Goal: Task Accomplishment & Management: Complete application form

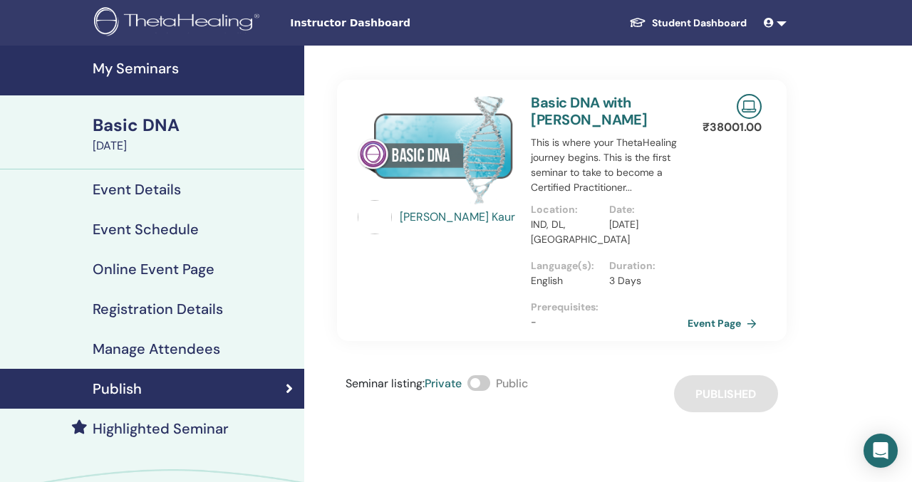
scroll to position [9, 0]
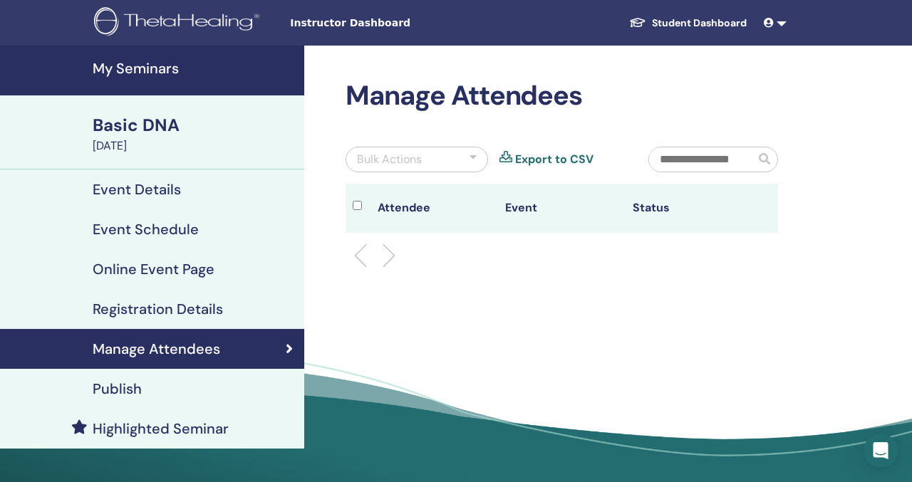
click at [168, 72] on h4 "My Seminars" at bounding box center [194, 68] width 203 height 17
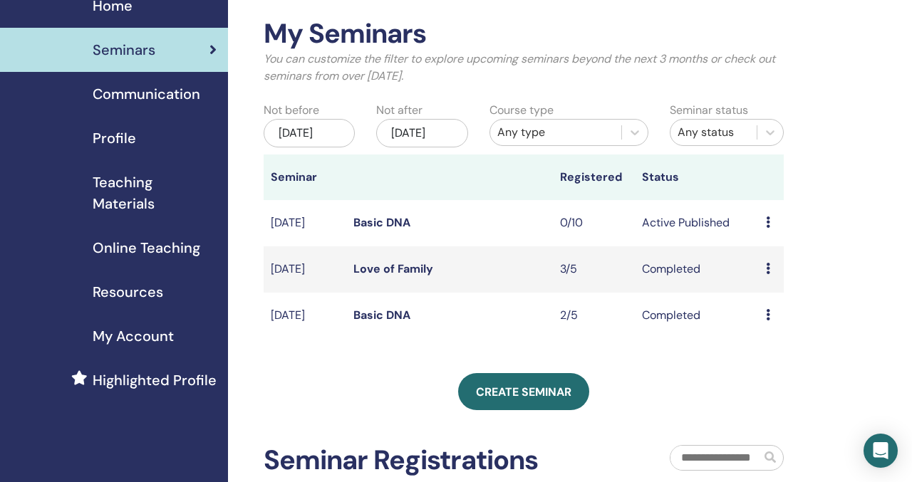
scroll to position [78, 0]
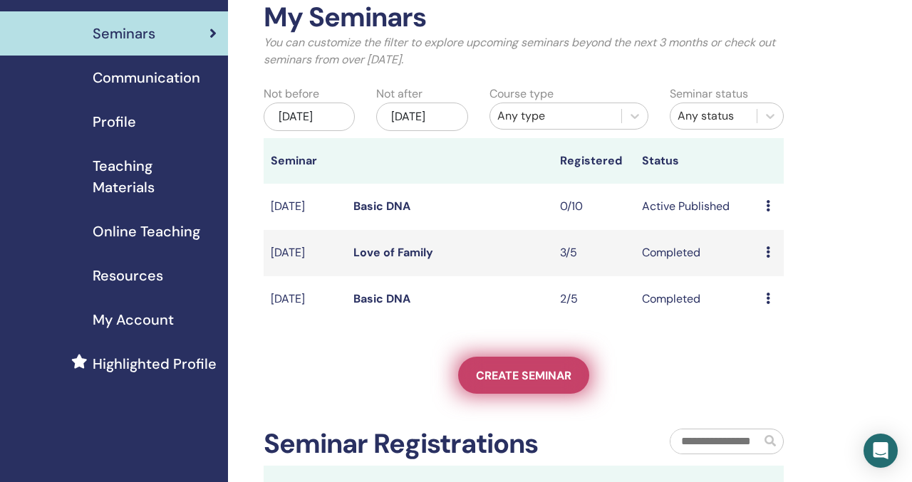
click at [535, 383] on span "Create seminar" at bounding box center [523, 375] width 95 height 15
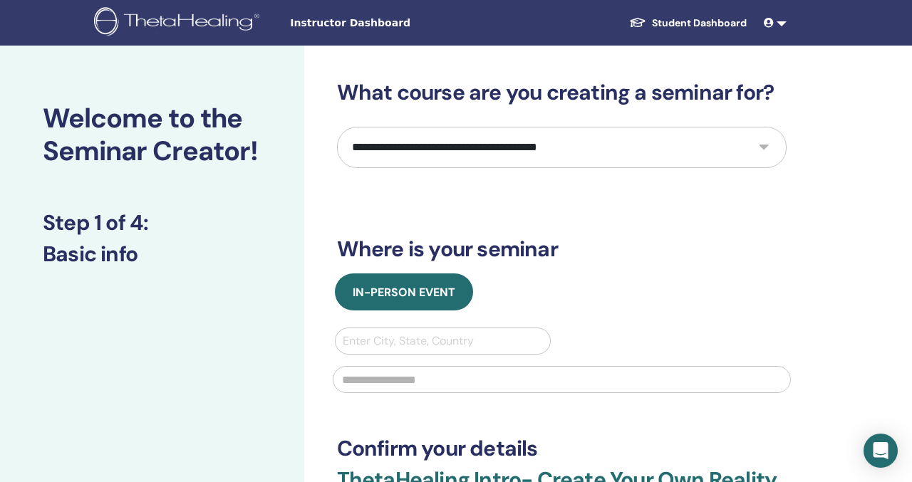
click at [489, 147] on select "**********" at bounding box center [561, 147] width 449 height 41
select select "****"
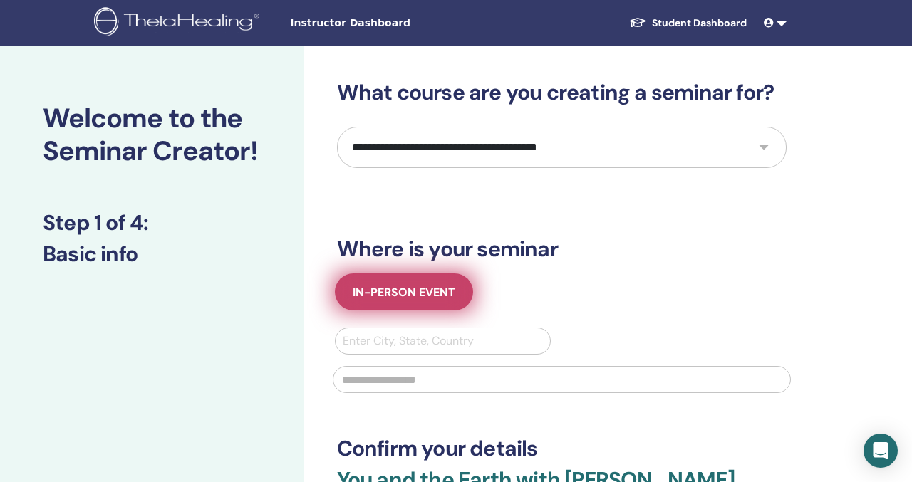
click at [426, 288] on span "In-Person Event" at bounding box center [404, 292] width 103 height 15
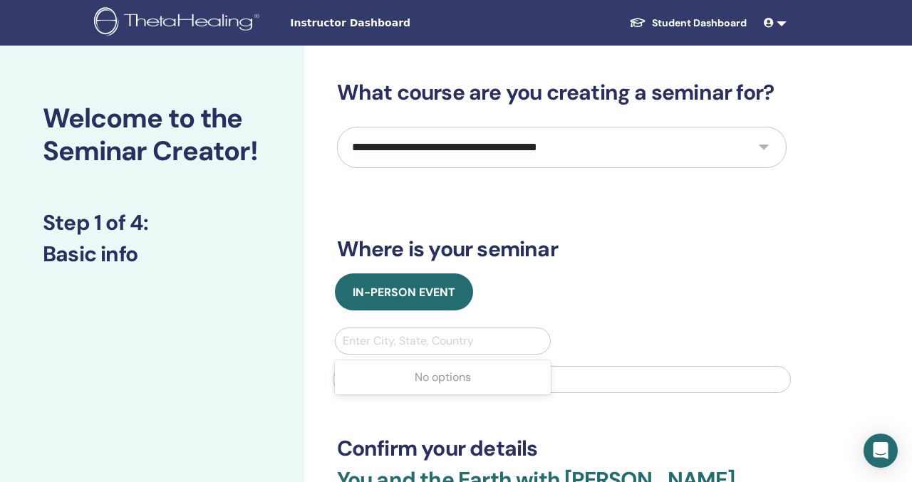
click at [441, 353] on div "Enter City, State, Country" at bounding box center [443, 341] width 215 height 26
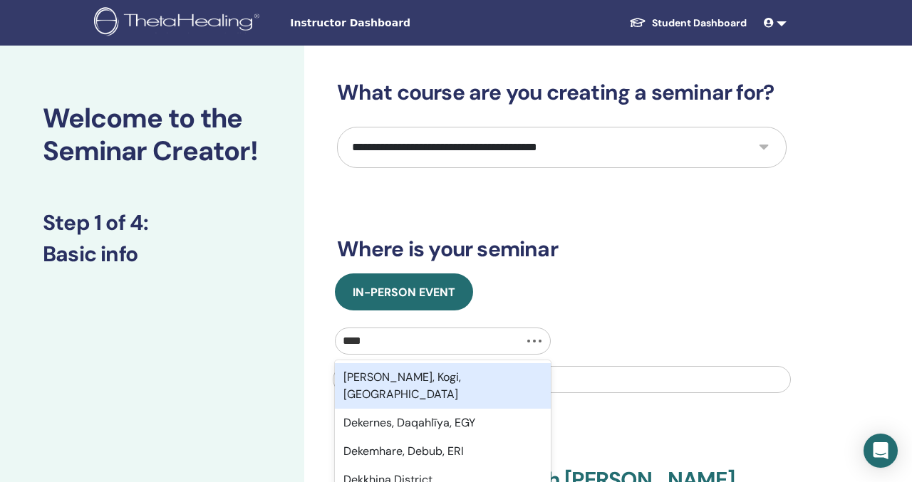
type input "*****"
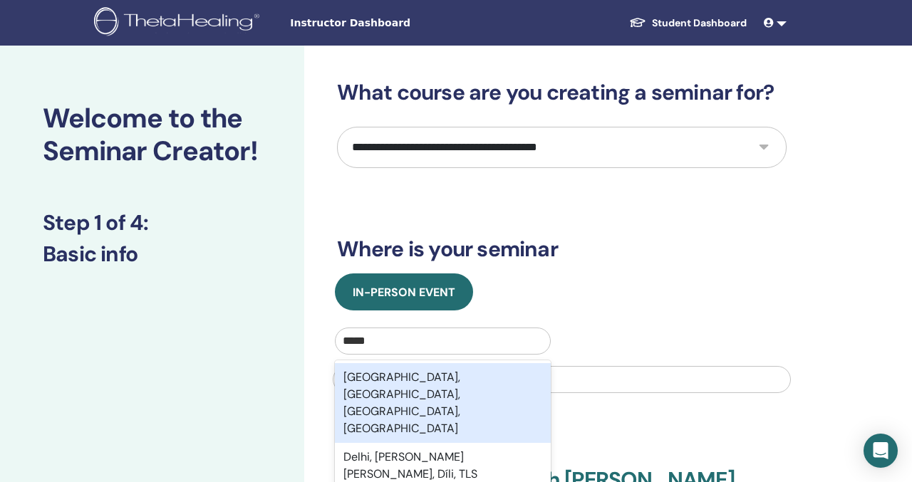
click at [396, 375] on div "Delhi, New Delhi, Delhi, IND" at bounding box center [443, 403] width 217 height 80
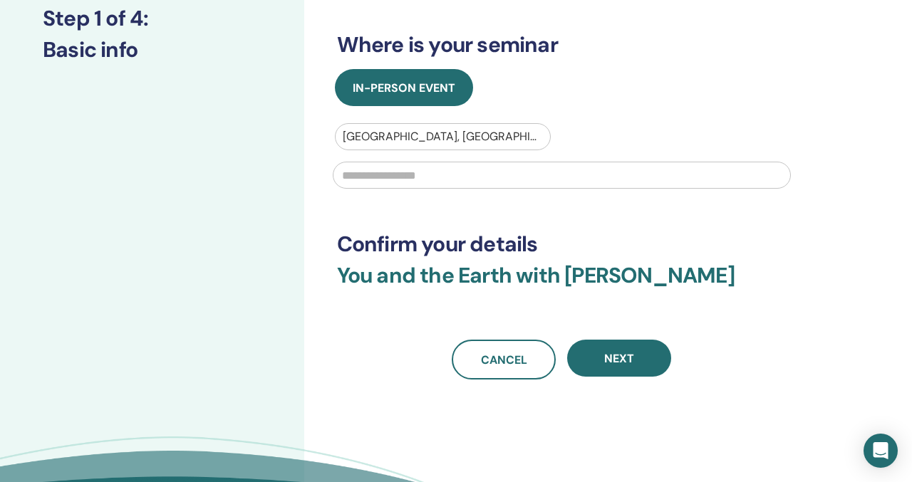
scroll to position [254, 0]
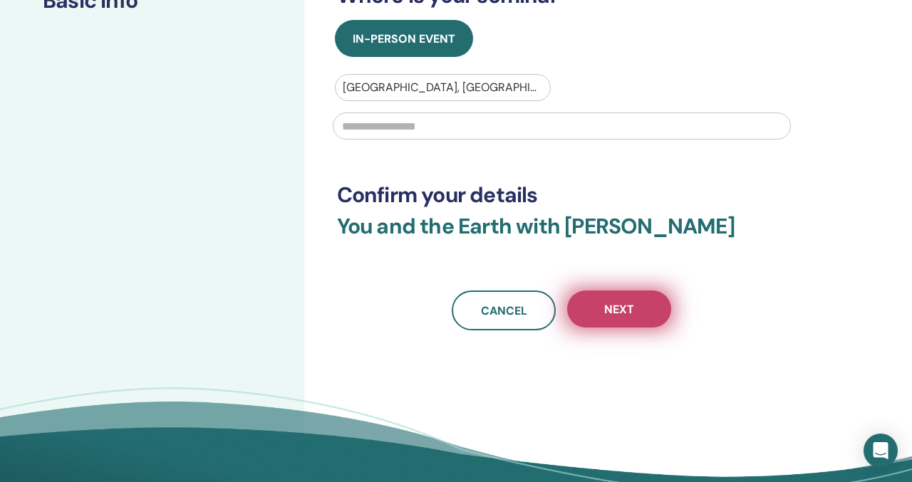
click at [588, 310] on button "Next" at bounding box center [619, 309] width 104 height 37
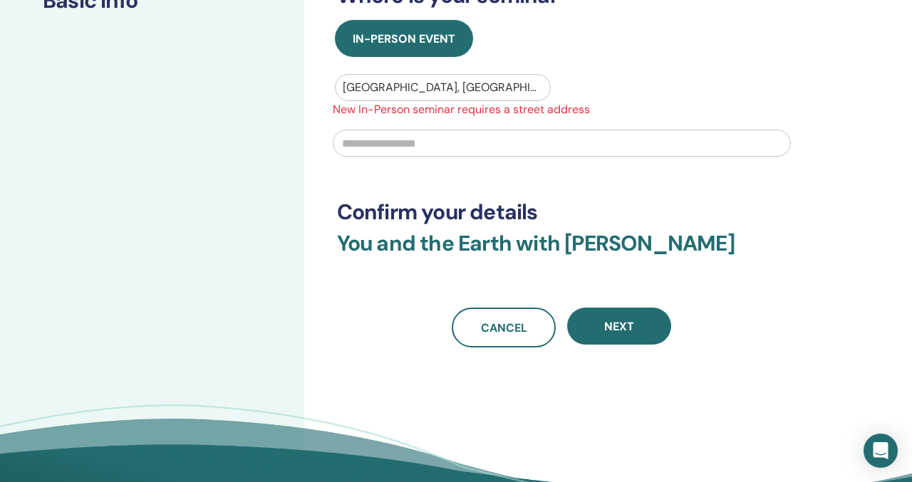
click at [435, 136] on input "text" at bounding box center [562, 143] width 458 height 27
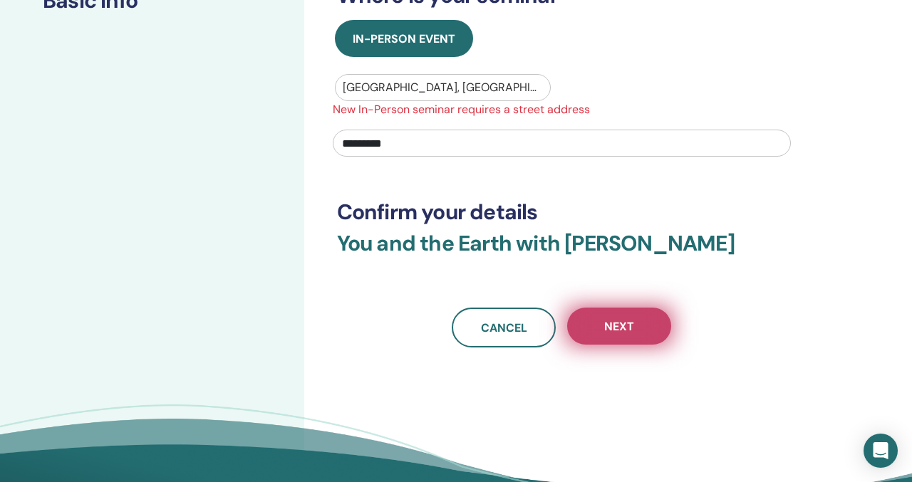
type input "*********"
click at [591, 339] on button "Next" at bounding box center [619, 326] width 104 height 37
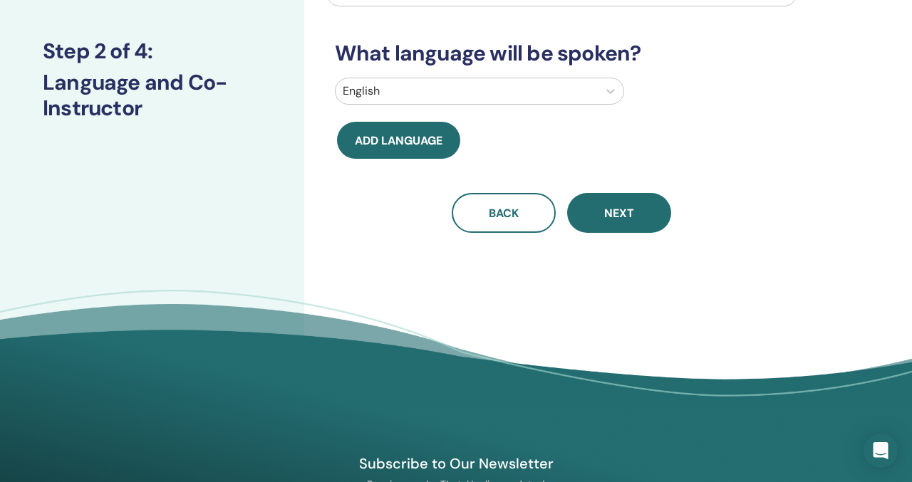
scroll to position [0, 0]
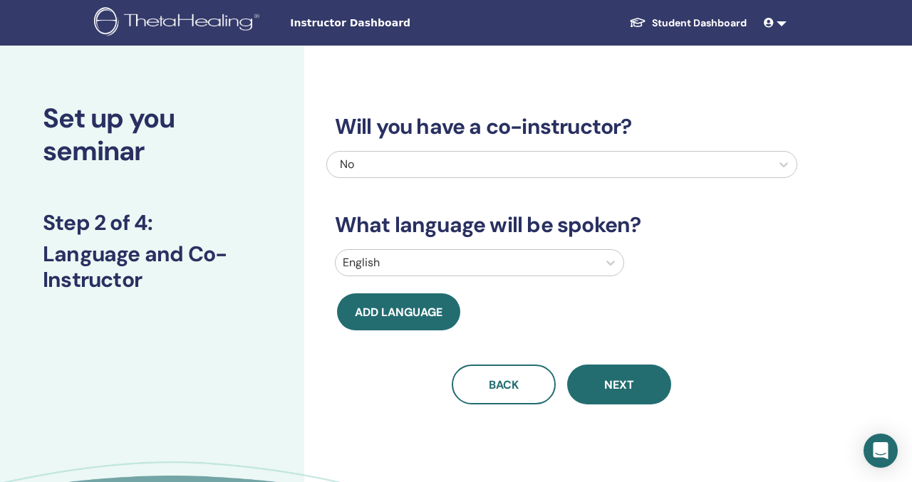
click at [631, 363] on div "Will you have a co-instructor? No What language will be spoken? English Add lan…" at bounding box center [561, 242] width 471 height 325
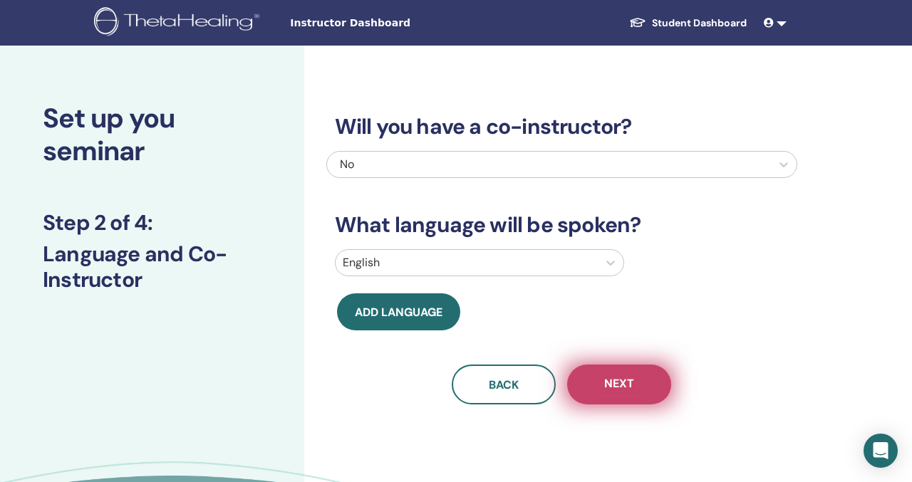
click at [626, 384] on span "Next" at bounding box center [619, 385] width 30 height 18
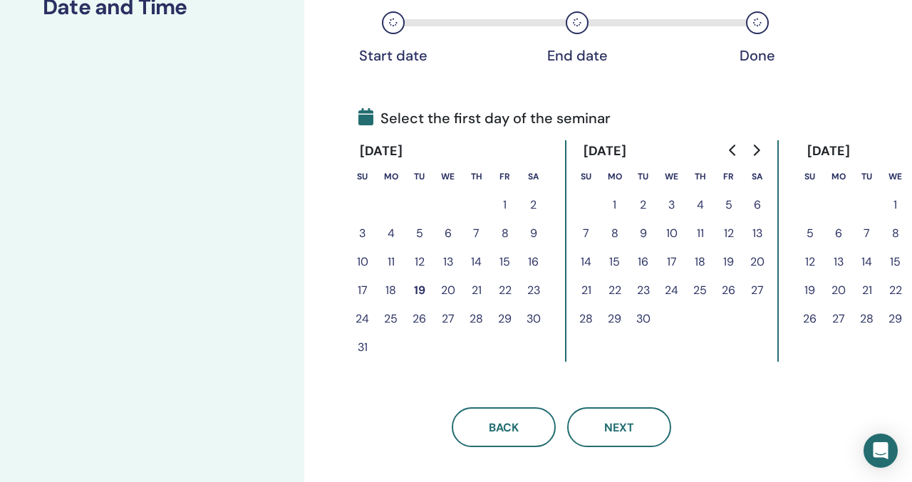
scroll to position [274, 0]
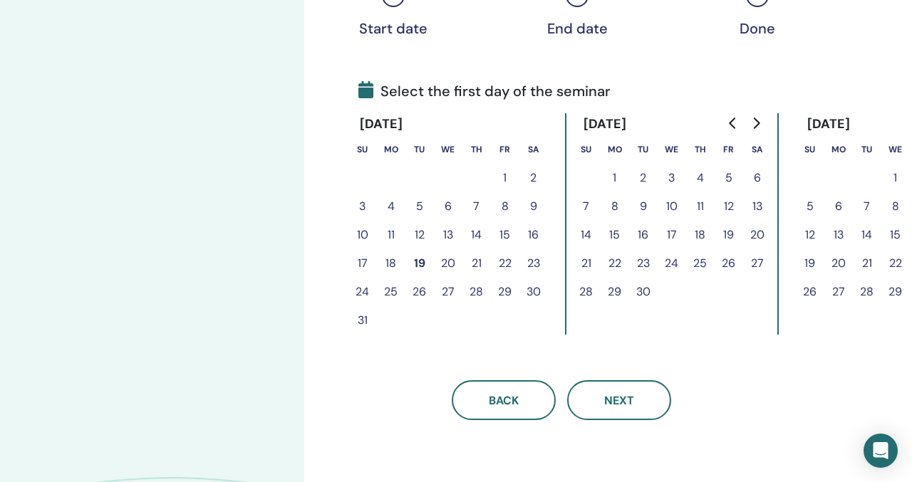
click at [478, 262] on button "21" at bounding box center [476, 263] width 28 height 28
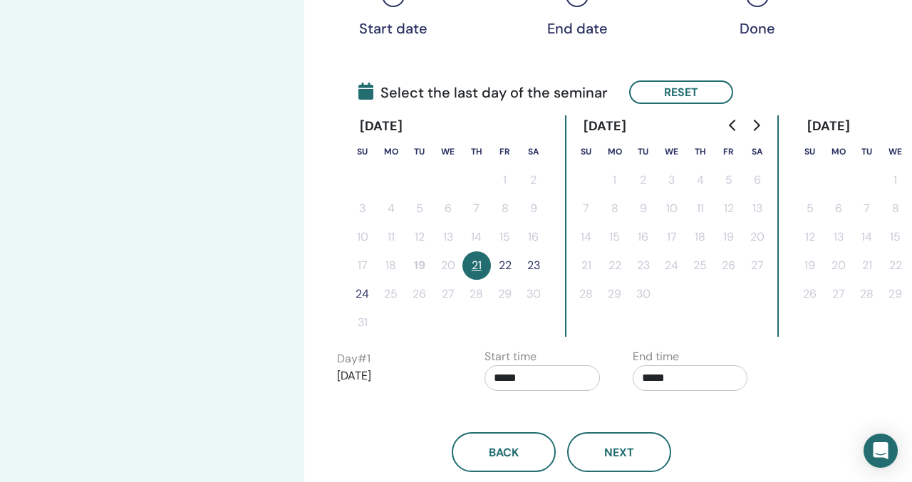
click at [501, 269] on button "22" at bounding box center [505, 265] width 28 height 28
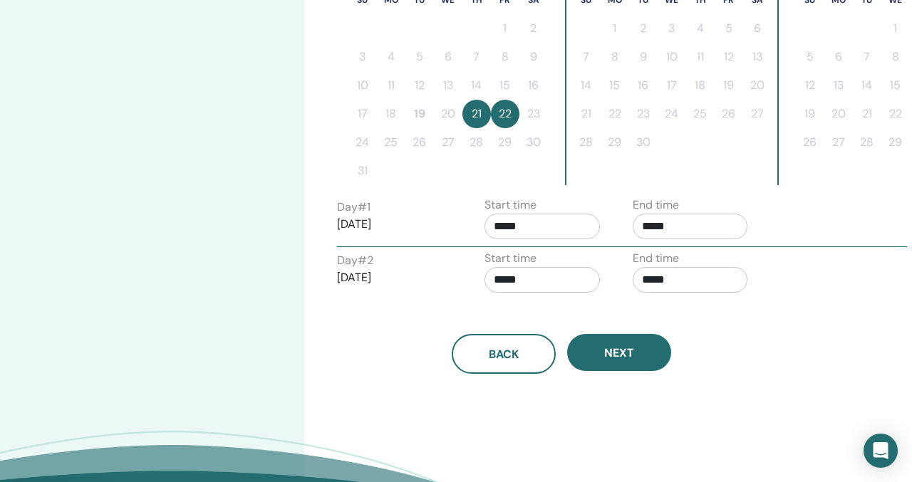
scroll to position [442, 0]
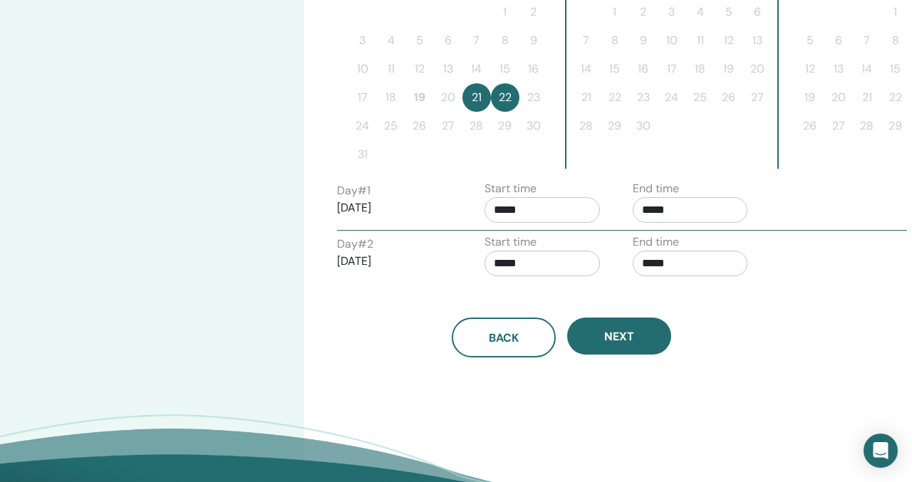
click at [613, 358] on div "Time Zone Time Zone (GMT-8) US/Alaska Seminar Date and Time Start date End date…" at bounding box center [608, 80] width 608 height 954
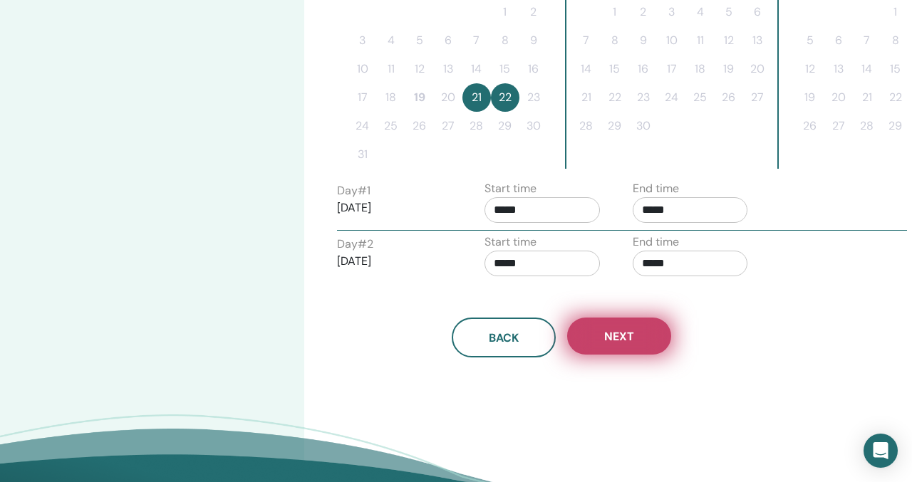
click at [613, 353] on button "Next" at bounding box center [619, 336] width 104 height 37
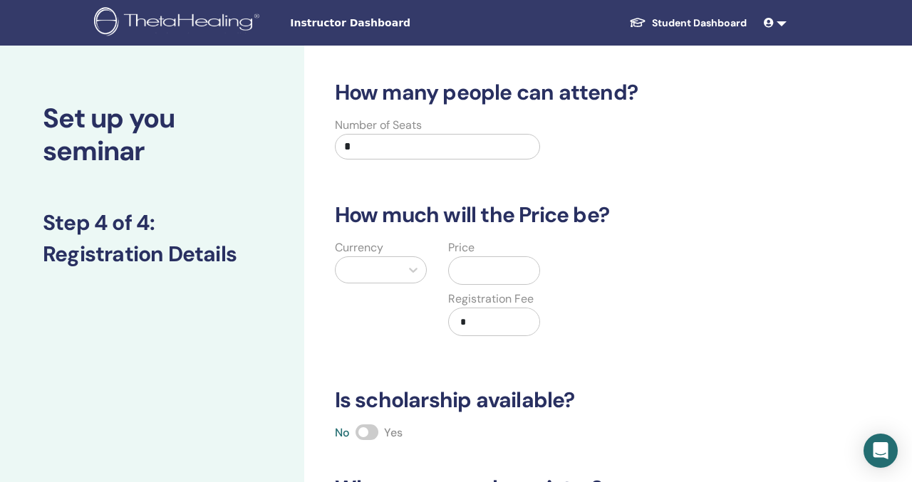
scroll to position [12, 0]
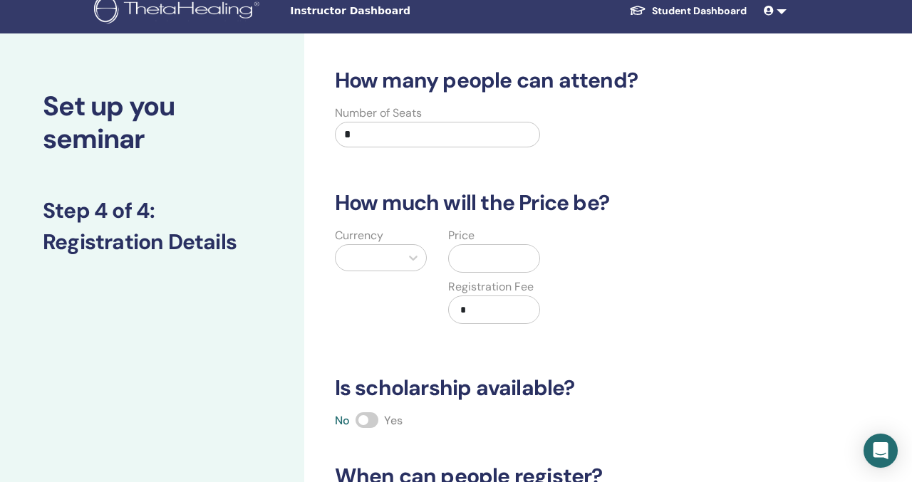
click at [445, 135] on input "*" at bounding box center [438, 135] width 206 height 26
type input "*"
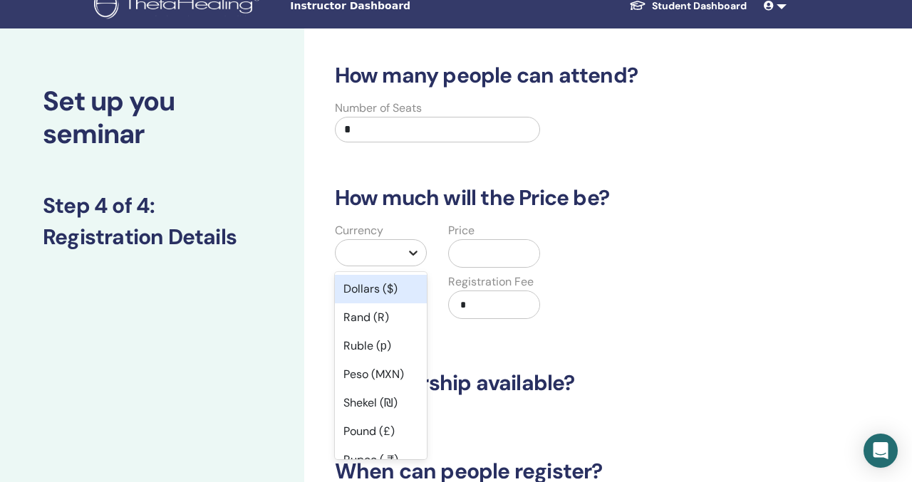
click at [402, 255] on div at bounding box center [413, 253] width 26 height 26
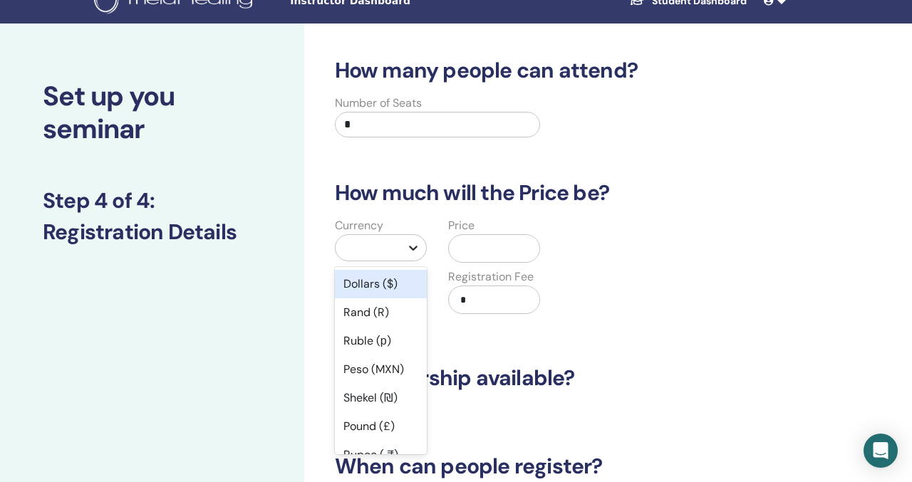
scroll to position [26, 0]
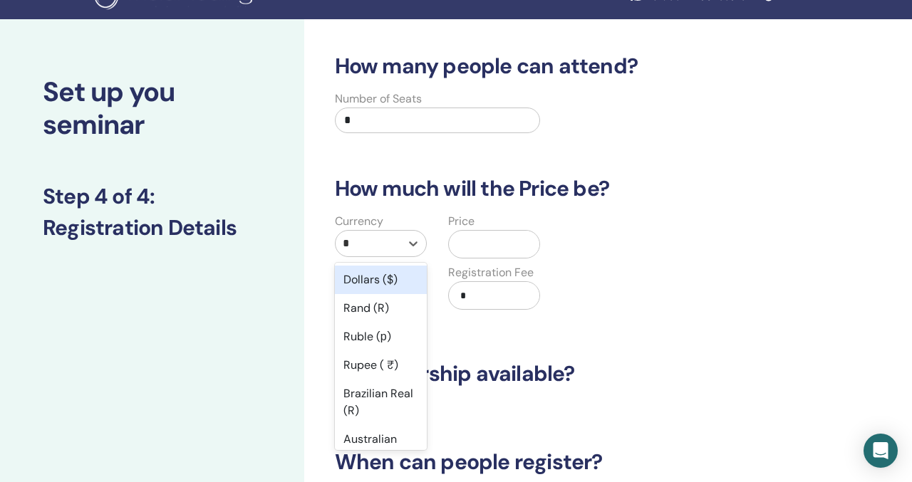
type input "**"
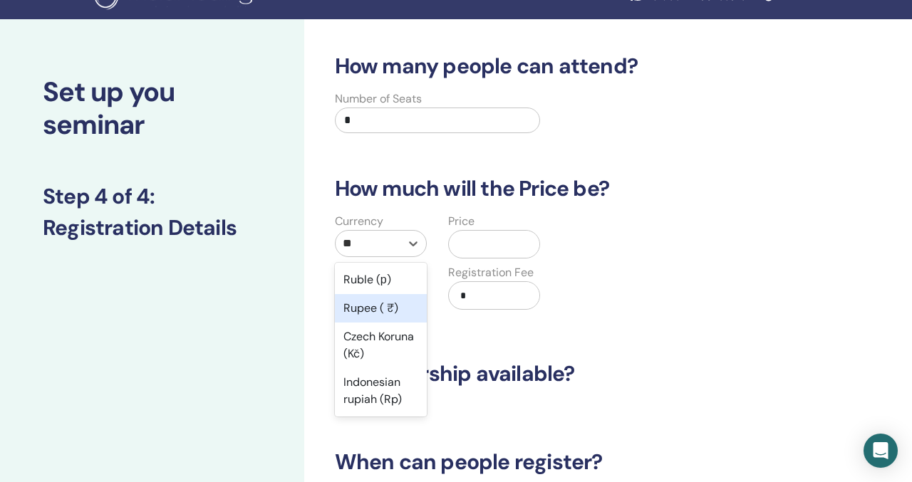
click at [392, 303] on div "Rupee ( ₹)" at bounding box center [381, 308] width 92 height 28
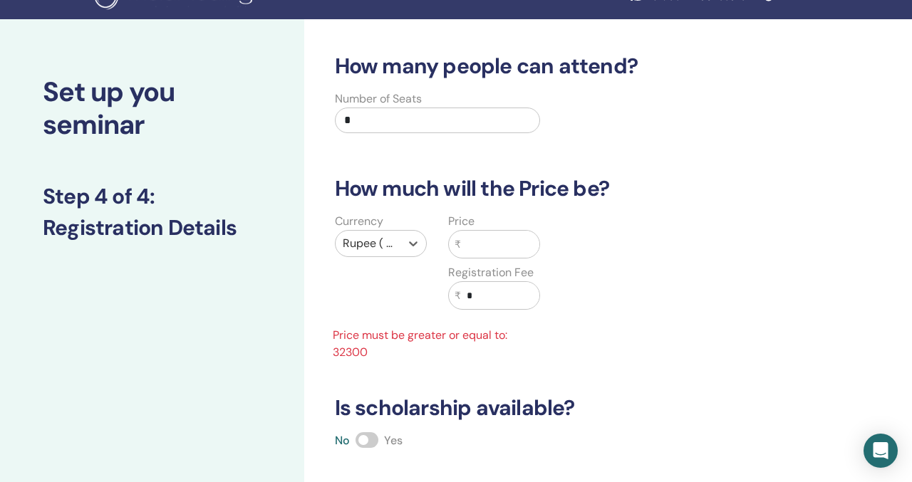
click at [472, 248] on input "text" at bounding box center [500, 244] width 78 height 27
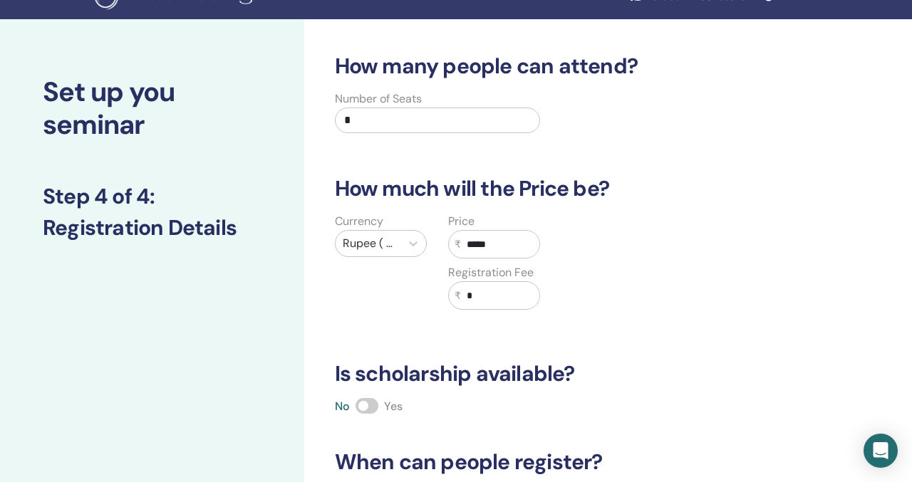
type input "*****"
click at [501, 297] on input "*" at bounding box center [500, 295] width 78 height 27
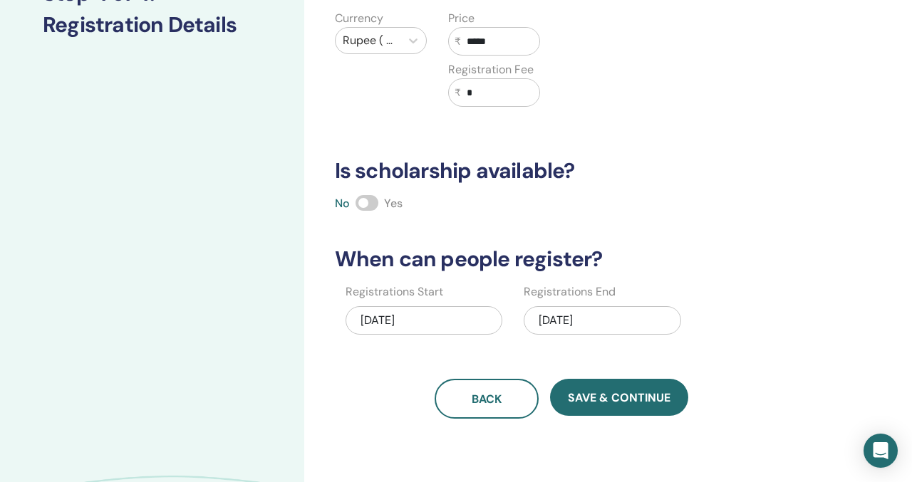
scroll to position [253, 0]
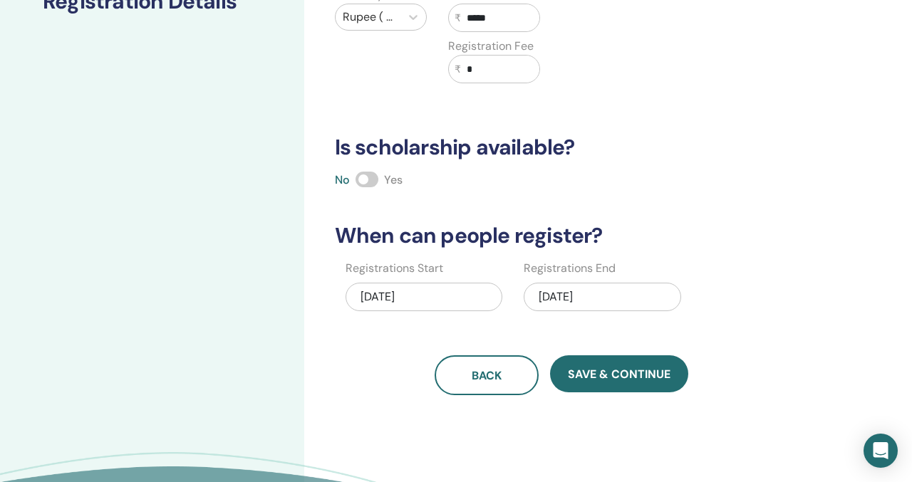
type input "*"
click at [436, 293] on div "08/19/2025" at bounding box center [423, 297] width 157 height 28
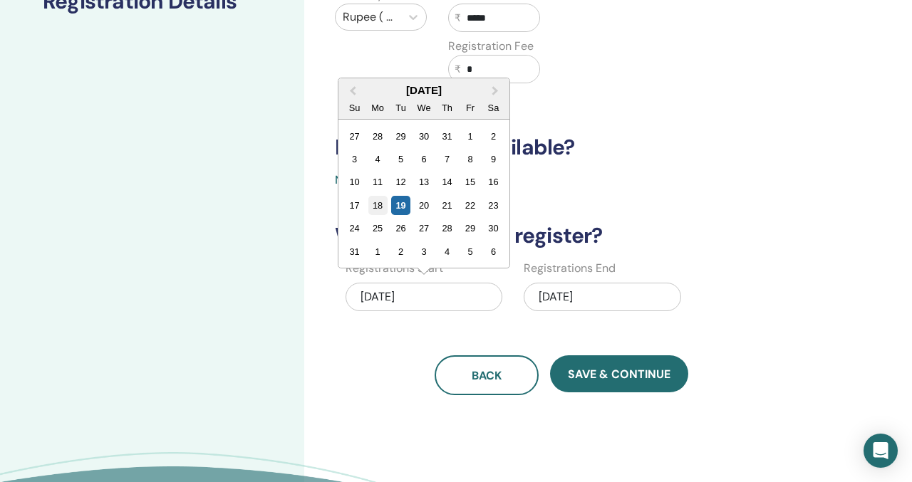
click at [373, 205] on div "18" at bounding box center [377, 205] width 19 height 19
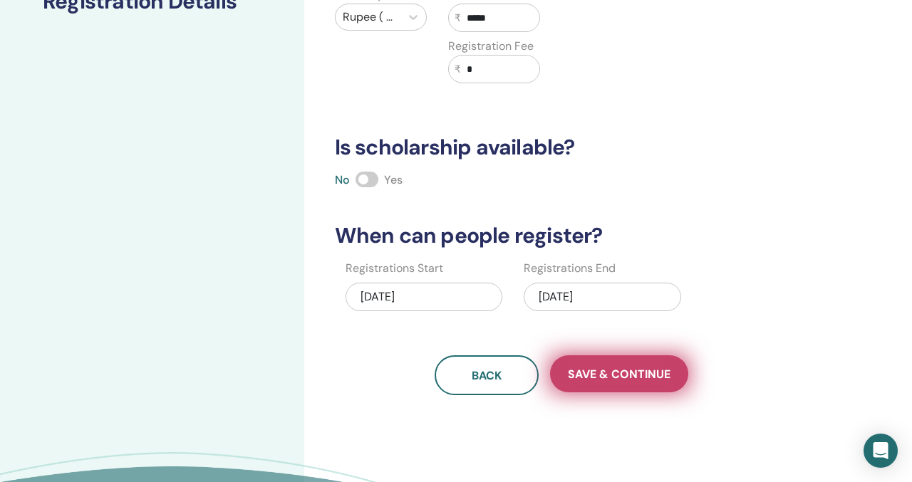
click at [593, 371] on span "Save & Continue" at bounding box center [619, 374] width 103 height 15
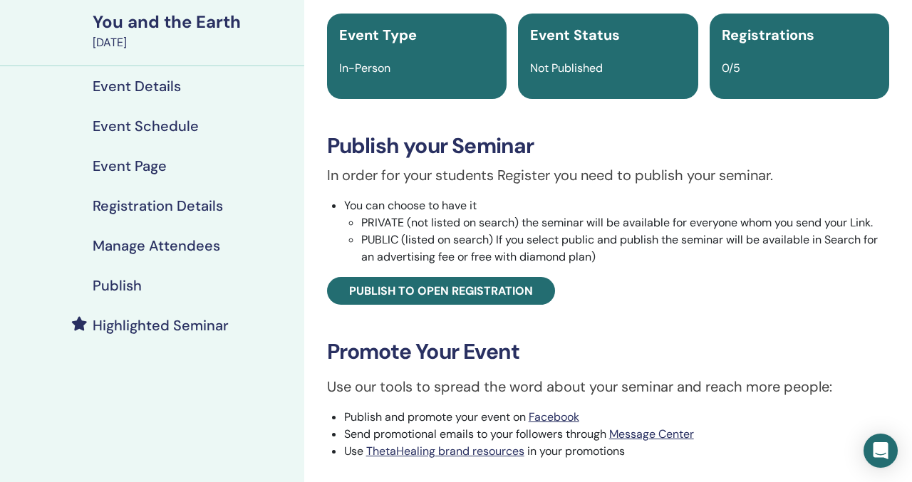
scroll to position [103, 0]
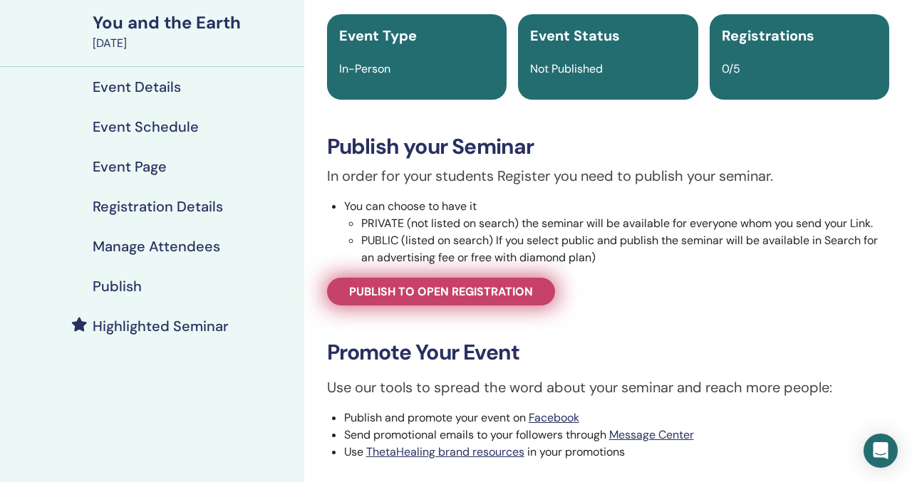
click at [483, 283] on link "Publish to open registration" at bounding box center [441, 292] width 228 height 28
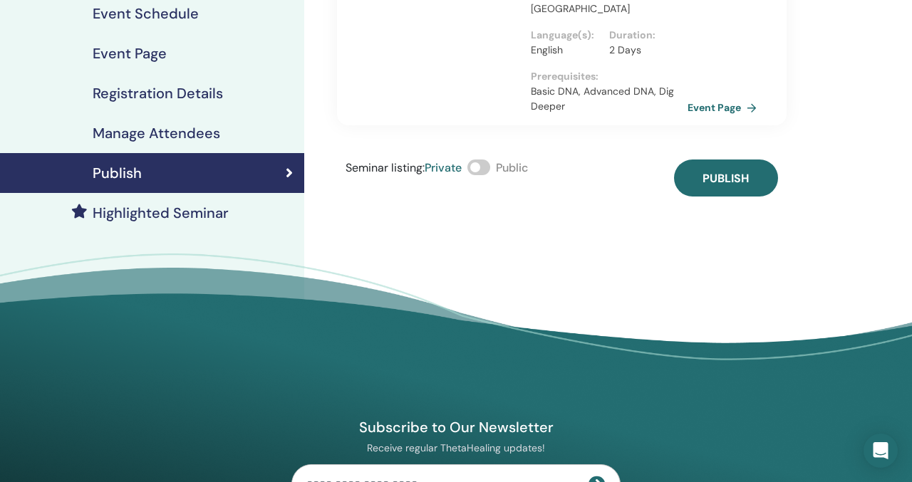
scroll to position [224, 0]
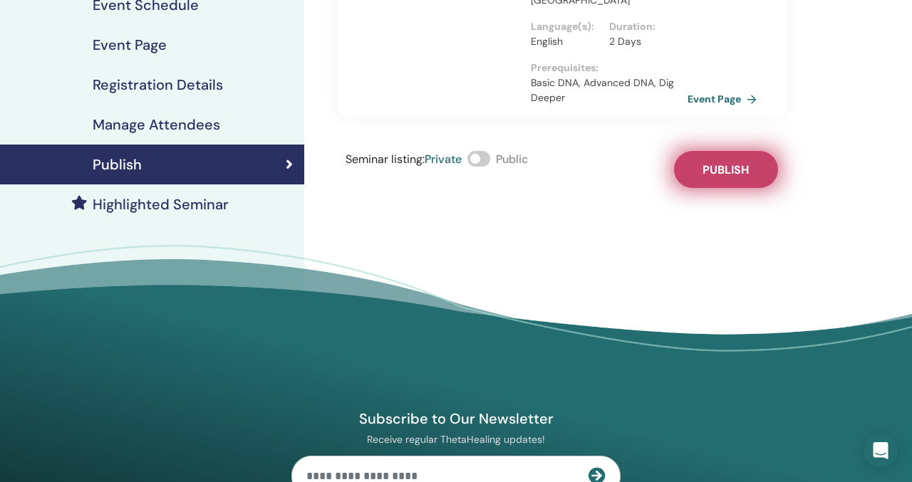
click at [700, 167] on button "Publish" at bounding box center [726, 169] width 104 height 37
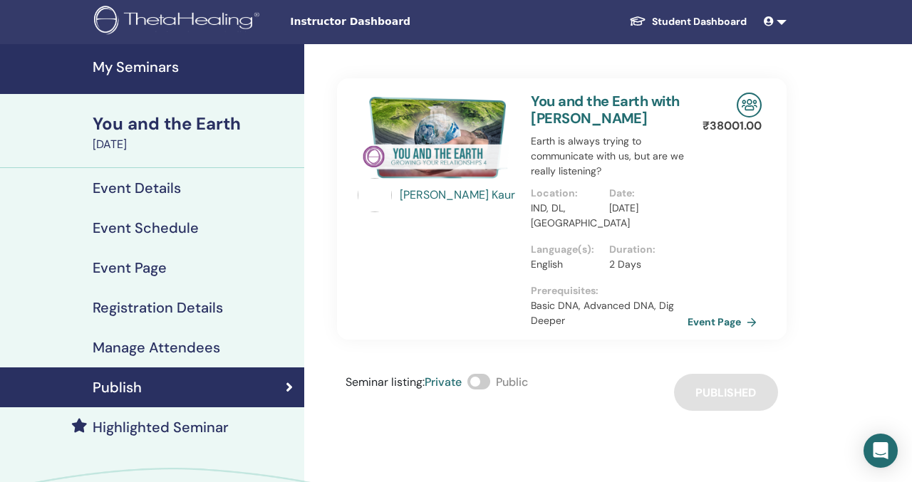
scroll to position [0, 0]
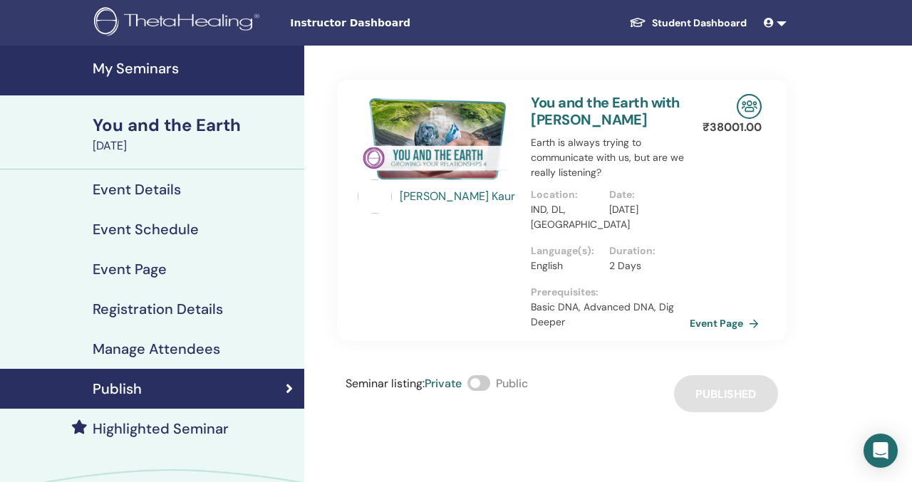
click at [713, 319] on link "Event Page" at bounding box center [727, 323] width 75 height 21
